Goal: Information Seeking & Learning: Learn about a topic

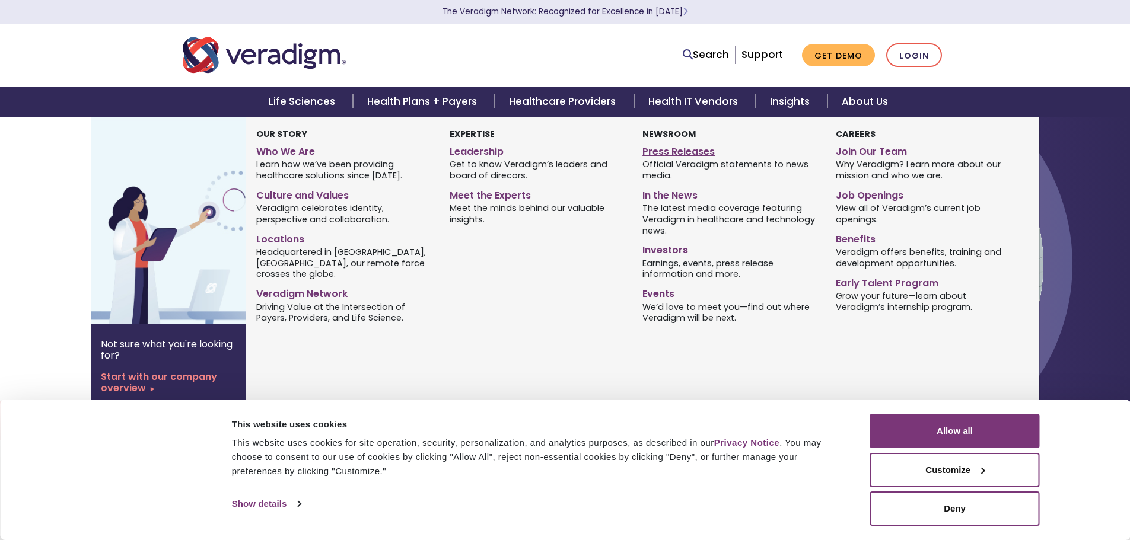
click at [657, 148] on link "Press Releases" at bounding box center [729, 149] width 175 height 17
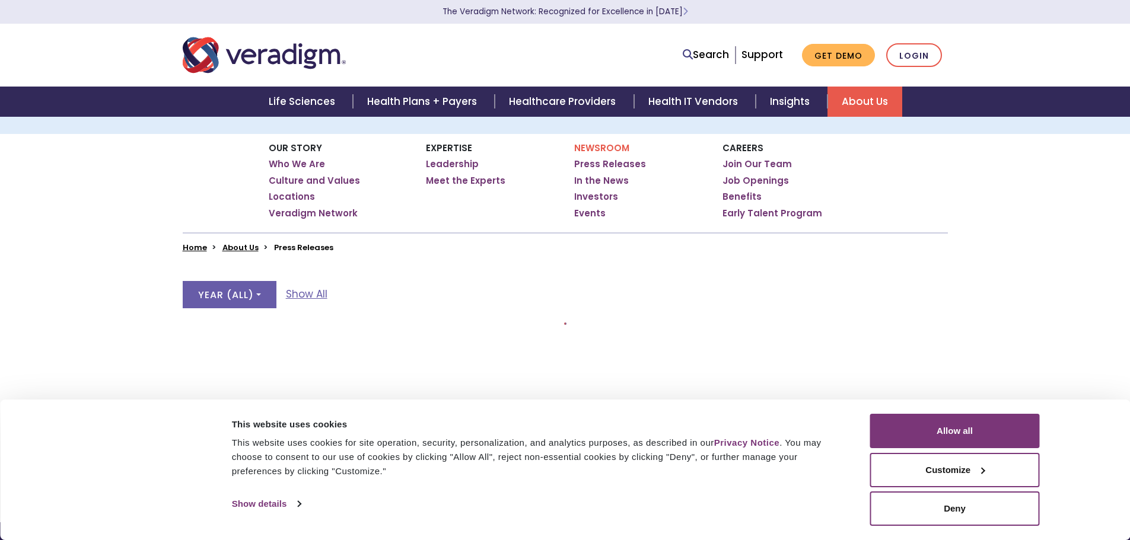
scroll to position [119, 0]
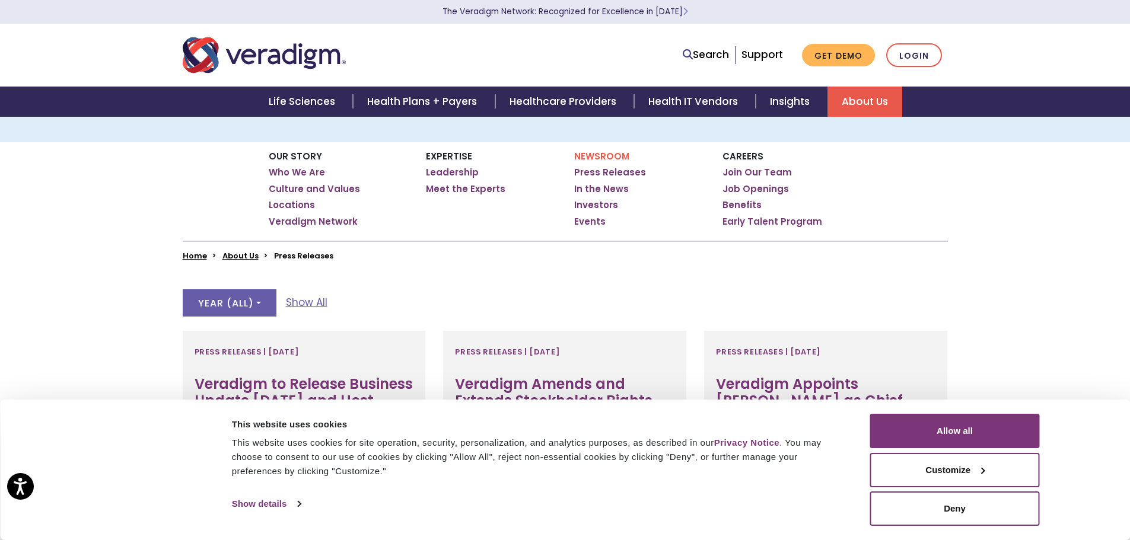
click at [851, 101] on link "About Us" at bounding box center [864, 102] width 75 height 30
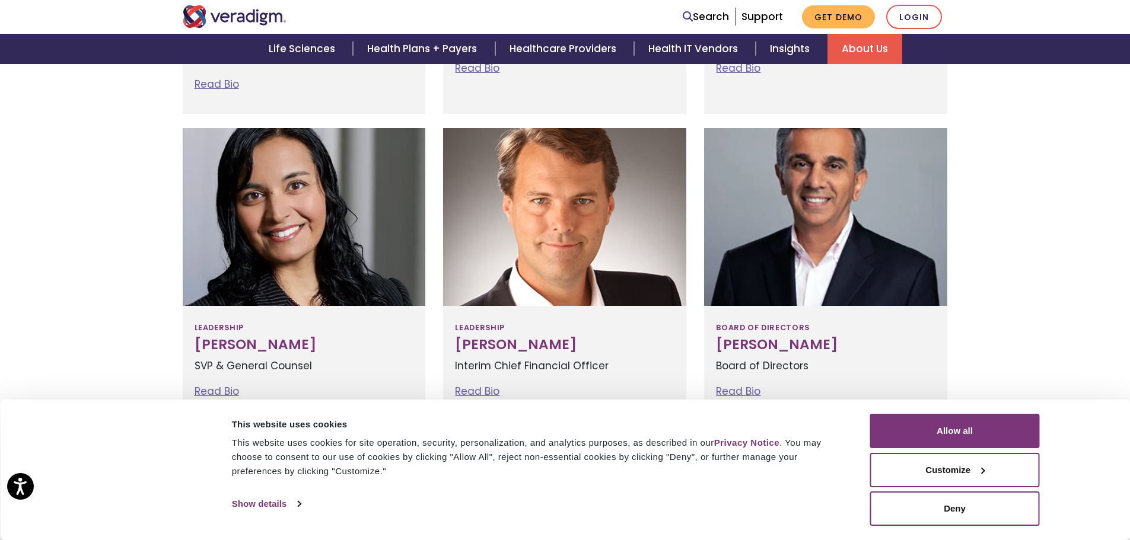
scroll to position [712, 0]
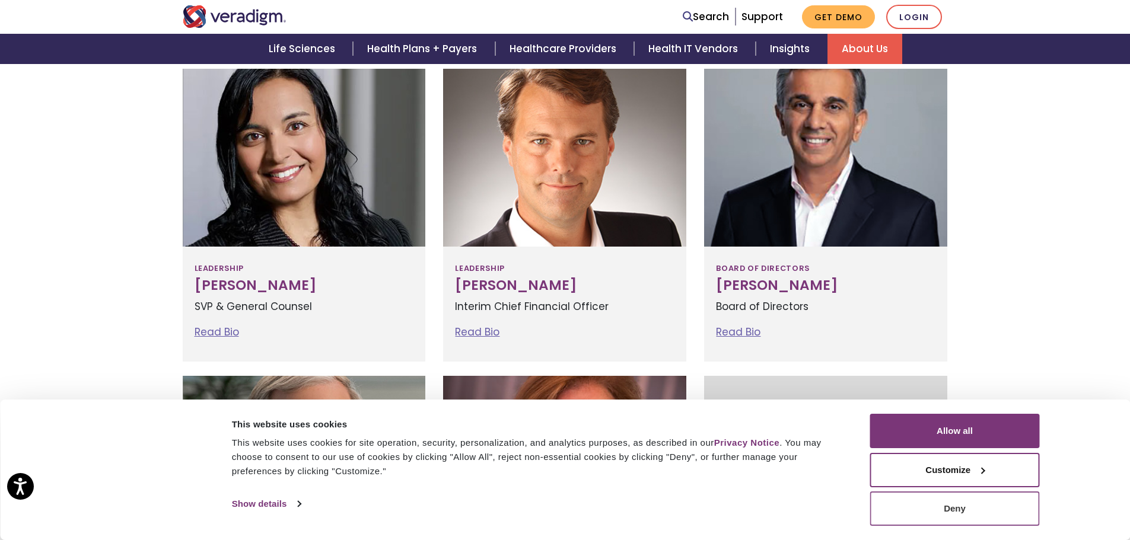
click at [932, 499] on button "Deny" at bounding box center [955, 509] width 170 height 34
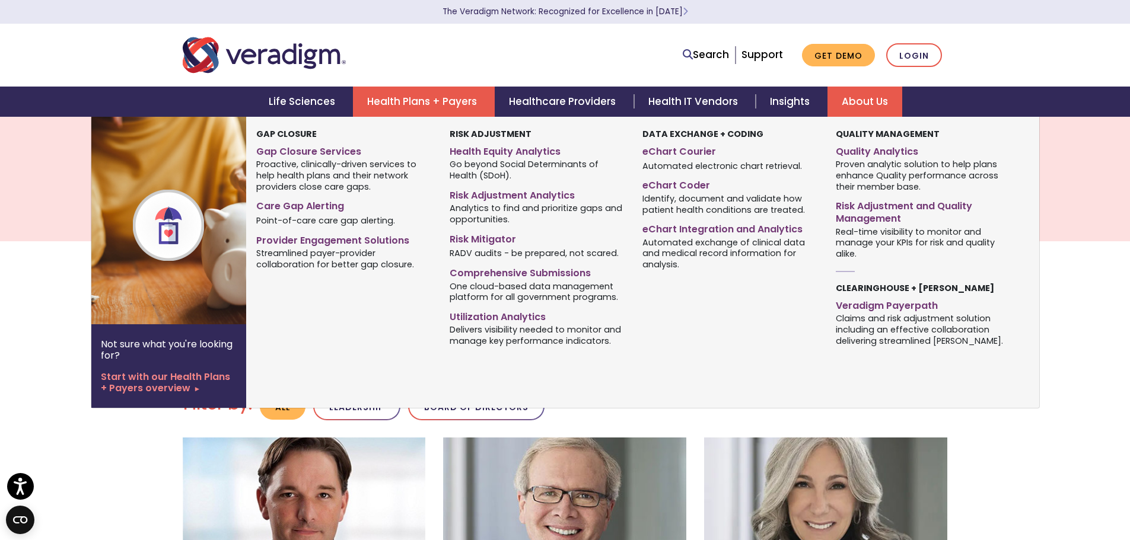
scroll to position [0, 0]
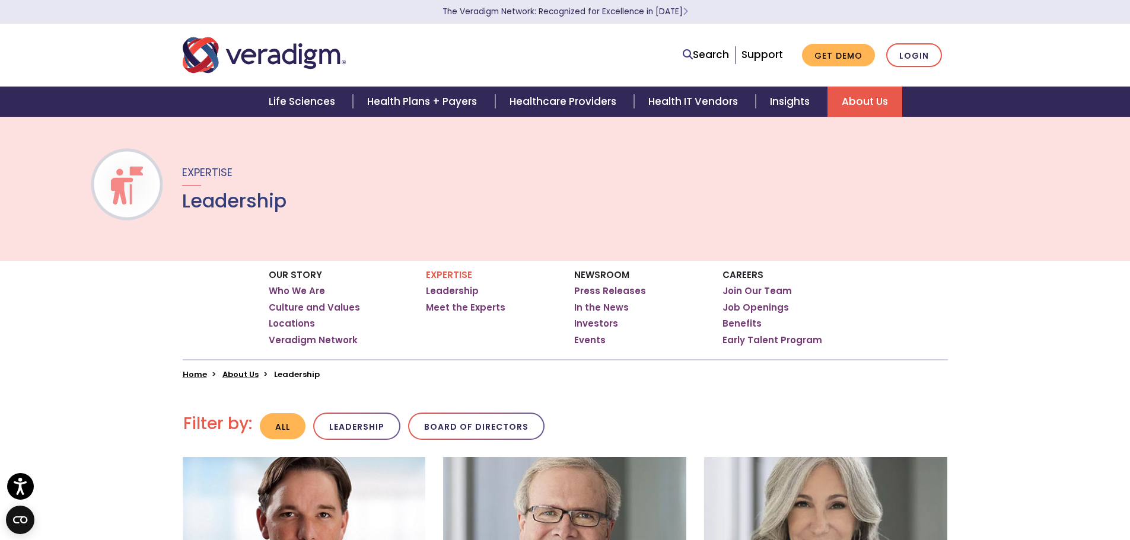
click at [843, 100] on link "About Us" at bounding box center [864, 102] width 75 height 30
